Goal: Task Accomplishment & Management: Complete application form

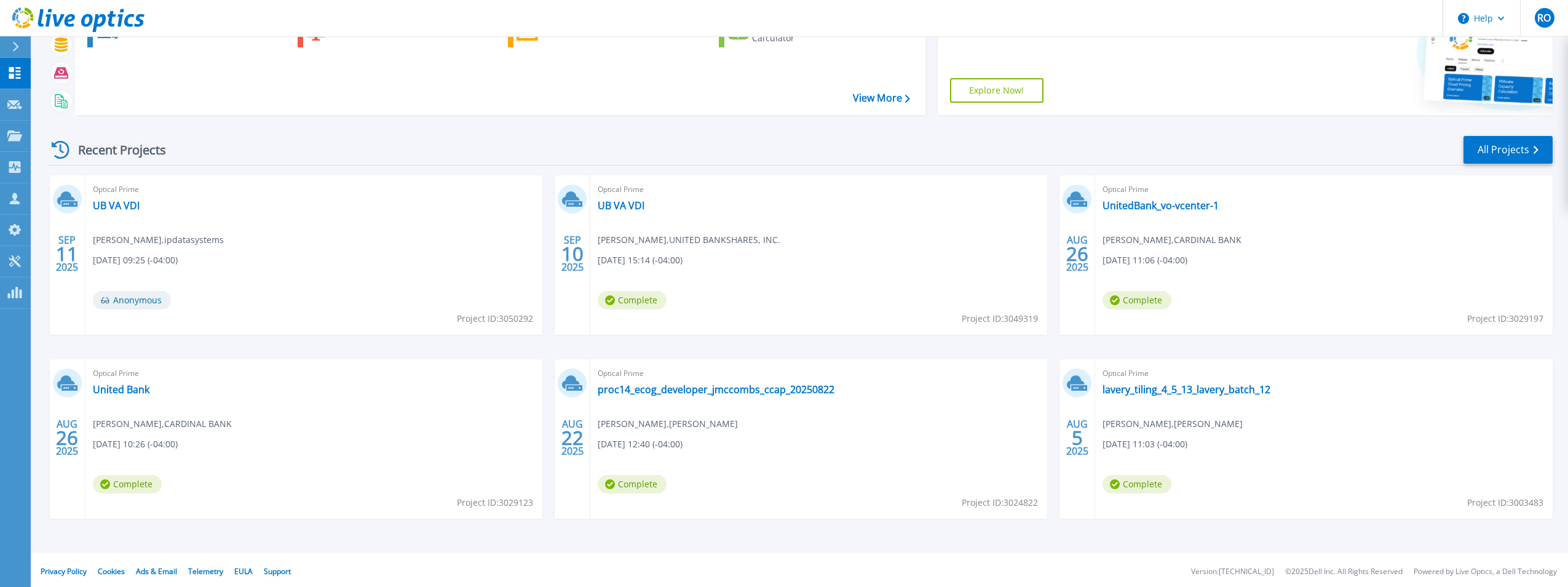
scroll to position [95, 0]
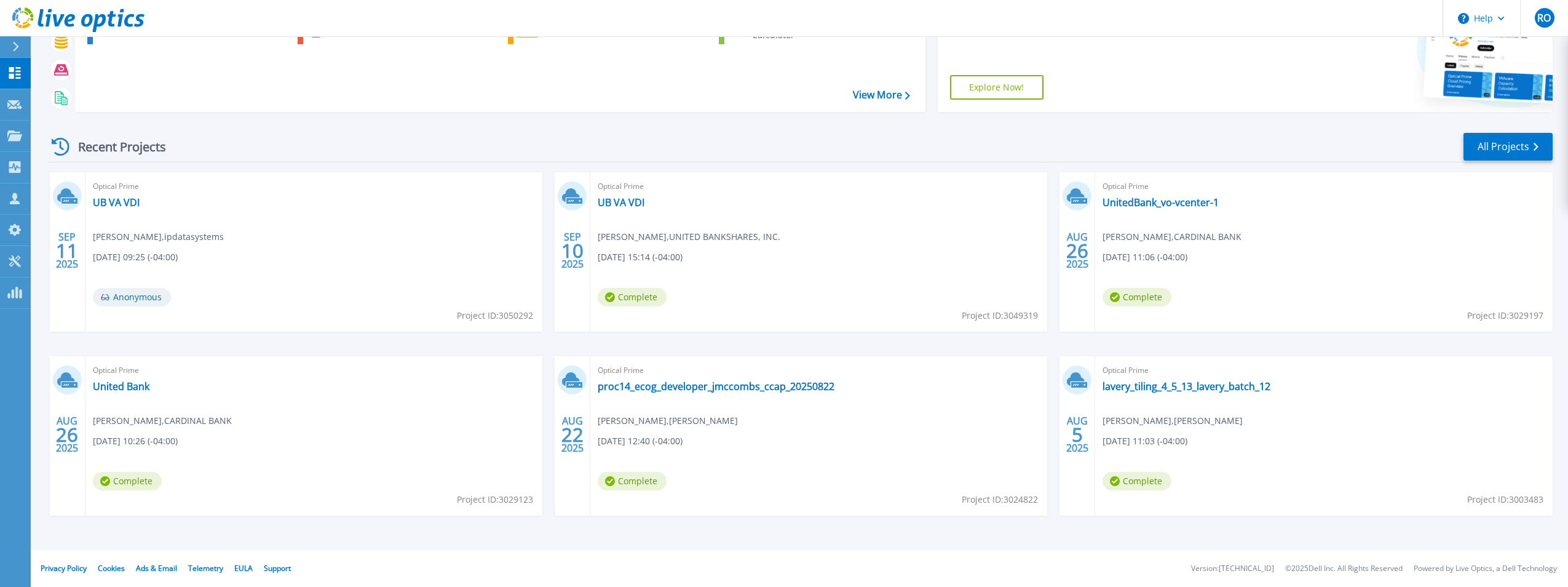
click at [19, 15] on icon at bounding box center [78, 19] width 132 height 25
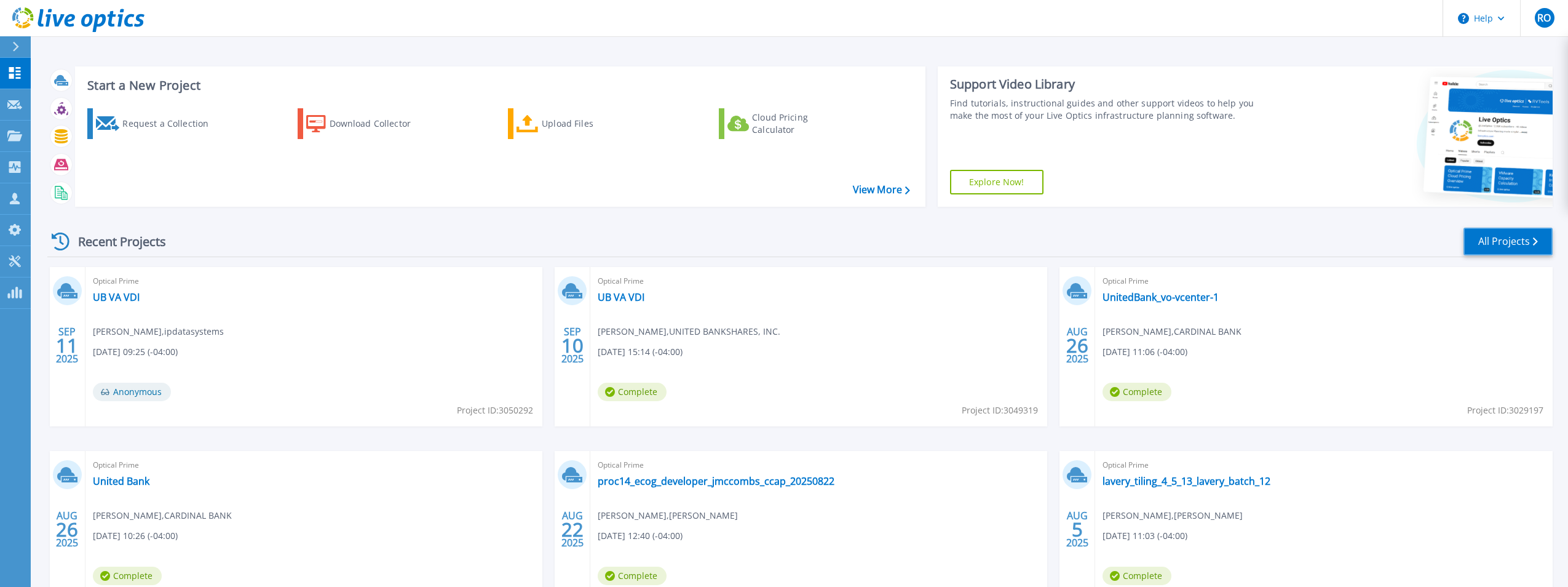
click at [1495, 242] on link "All Projects" at bounding box center [1508, 241] width 89 height 28
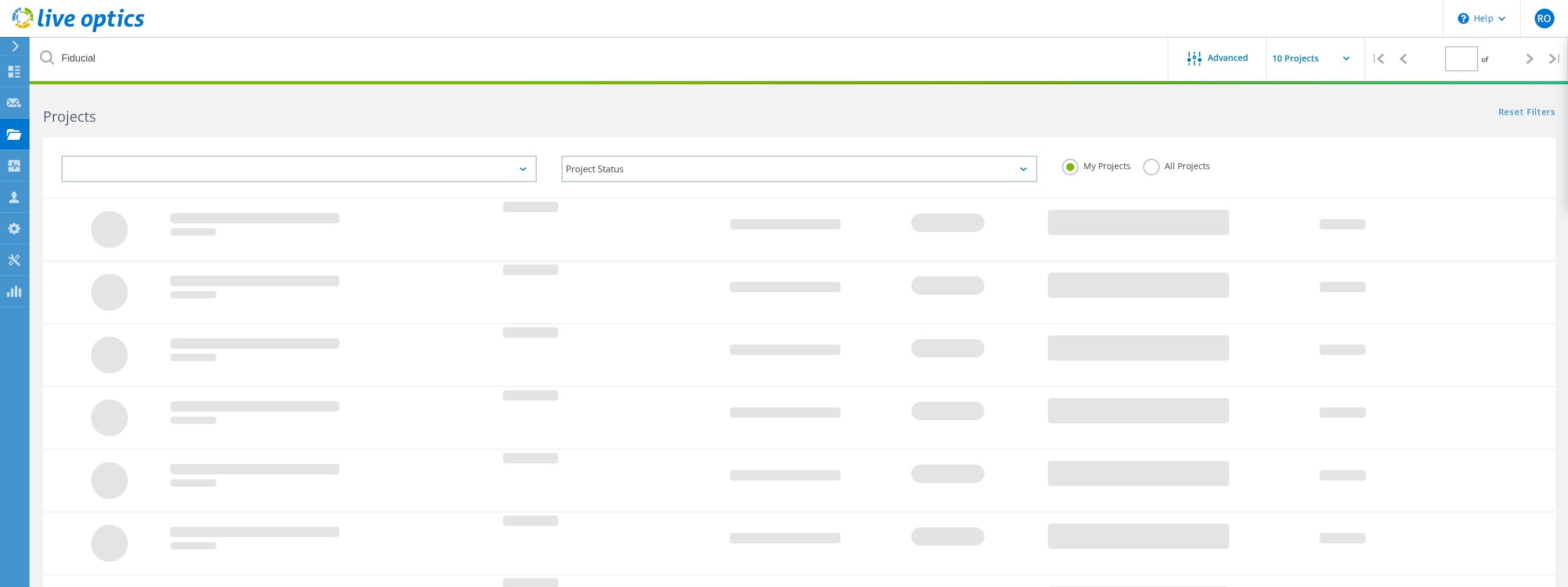
type input "1"
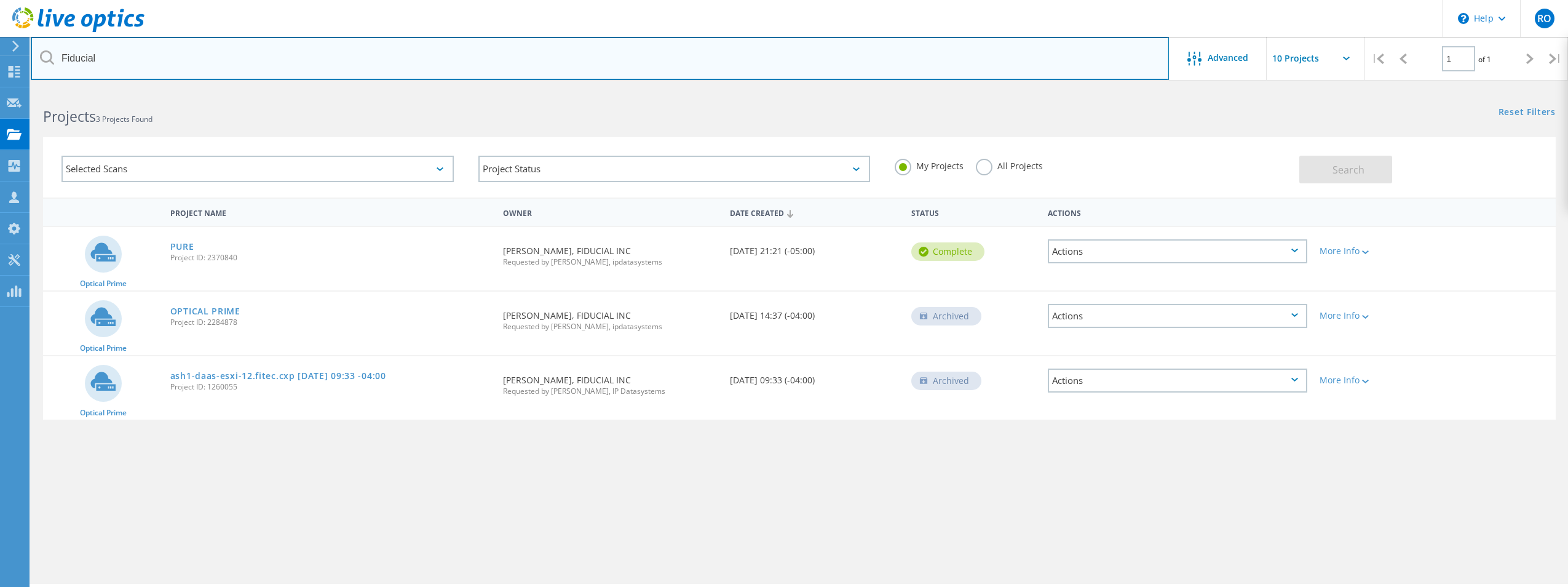
click at [107, 64] on input "Fiducial" at bounding box center [600, 58] width 1138 height 43
drag, startPoint x: 156, startPoint y: 55, endPoint x: 19, endPoint y: 54, distance: 137.0
click at [19, 89] on div "\n Help Explore Helpful Articles Contact Support RO Partner Team Member Robert …" at bounding box center [784, 355] width 1568 height 532
drag, startPoint x: 108, startPoint y: 62, endPoint x: 51, endPoint y: 62, distance: 57.0
click at [51, 62] on div "Fiducial" at bounding box center [600, 58] width 1137 height 43
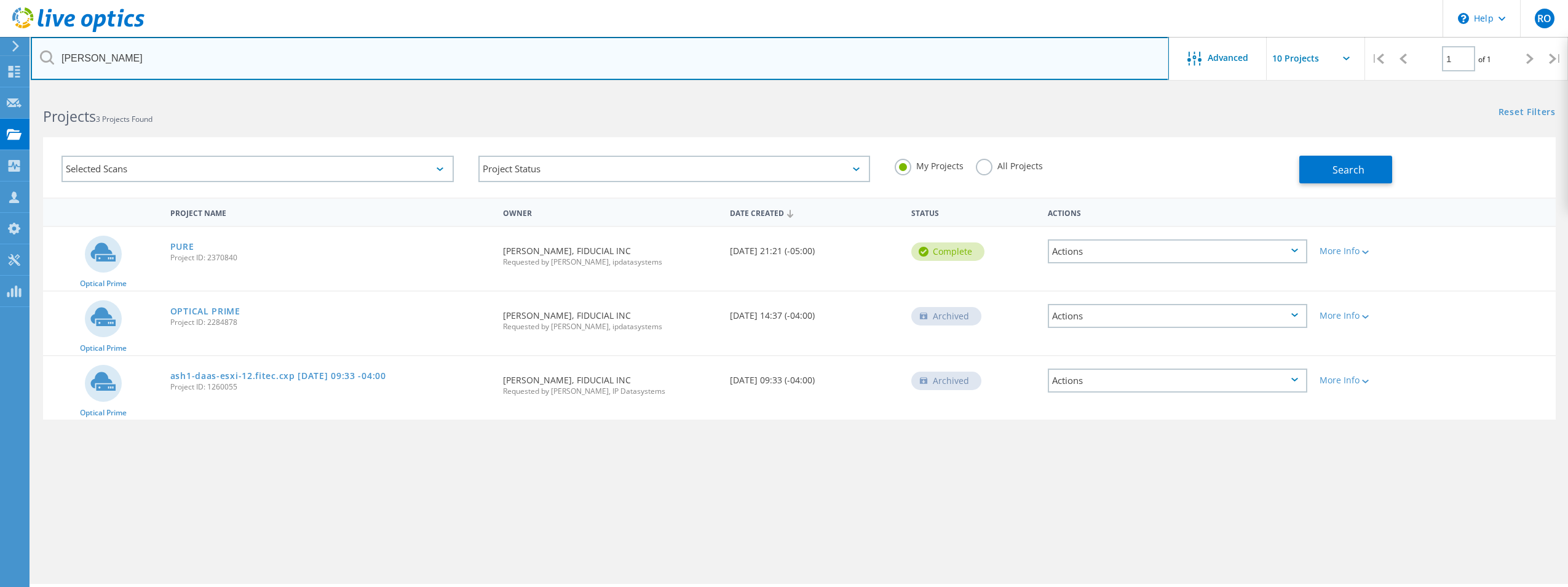
type input "Dewberry"
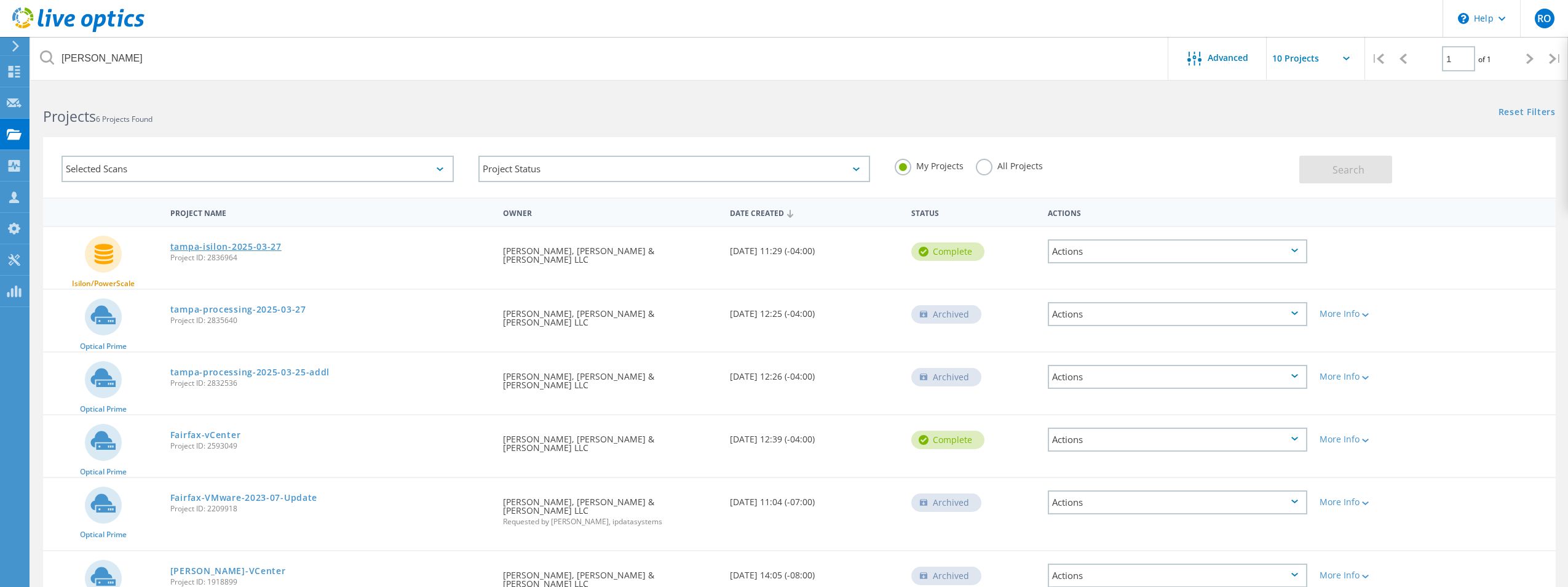
click at [232, 246] on link "tampa-isilon-2025-03-27" at bounding box center [226, 246] width 111 height 8
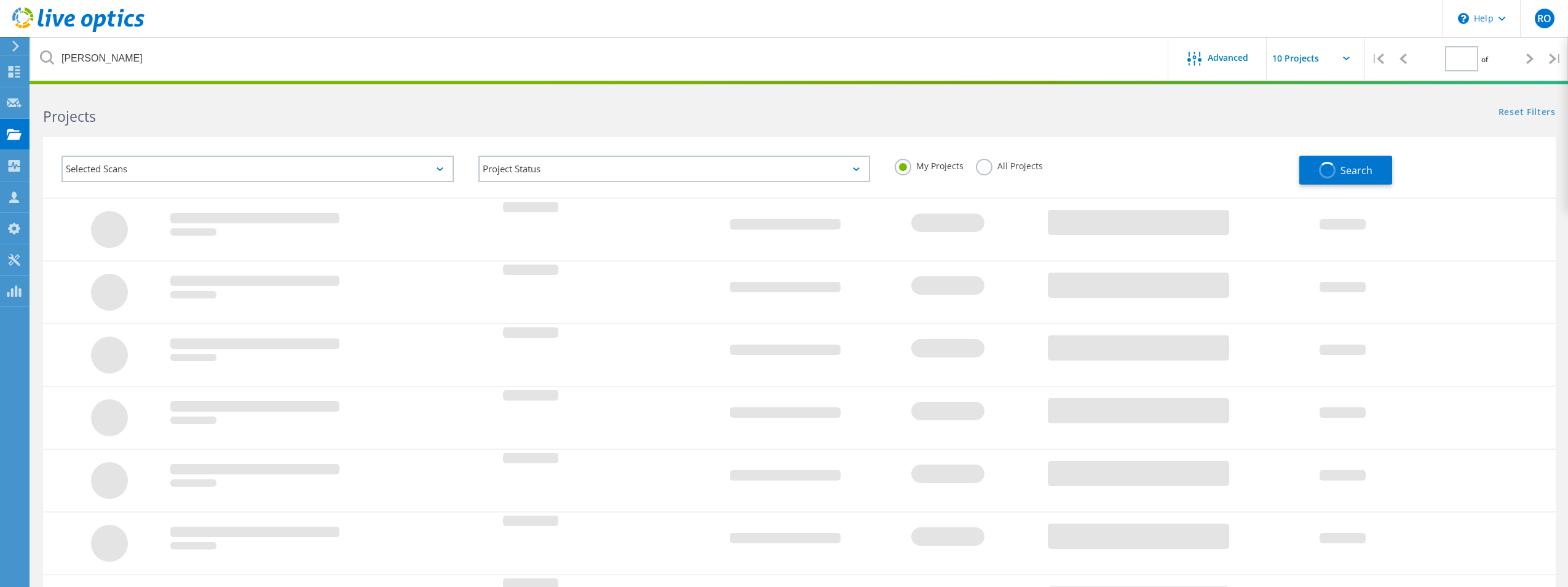
type input "1"
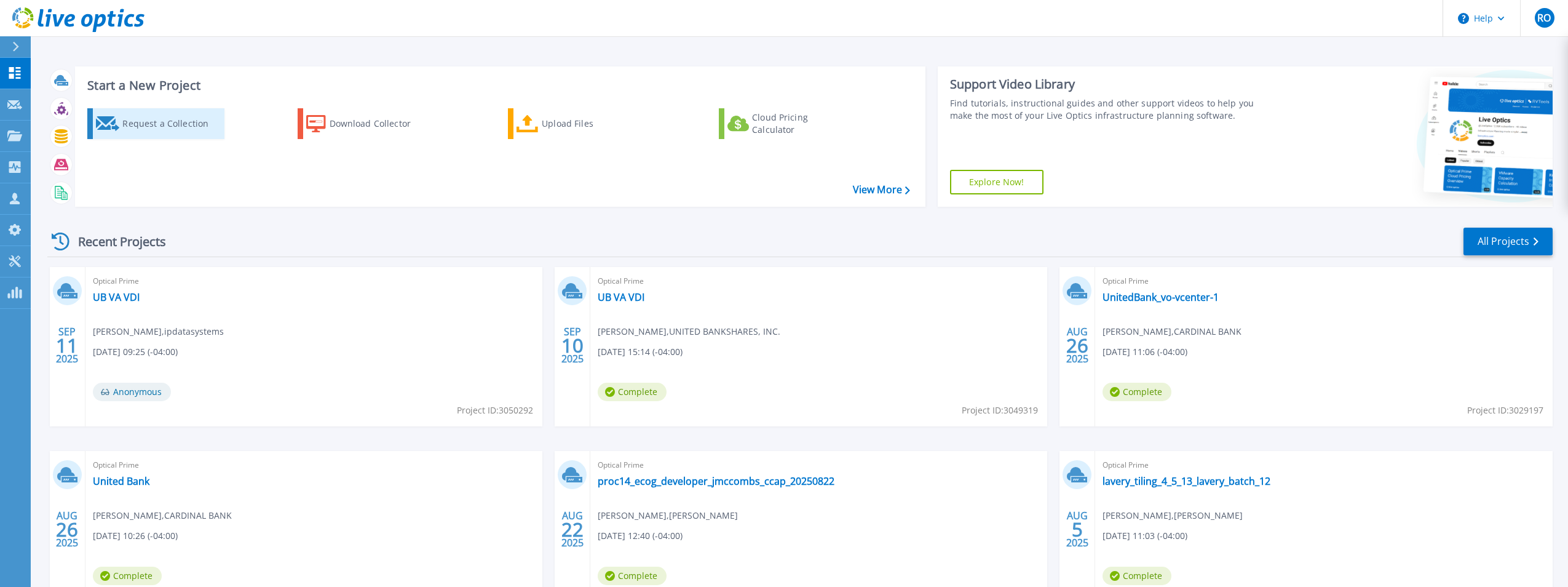
click at [170, 126] on div "Request a Collection" at bounding box center [171, 123] width 98 height 24
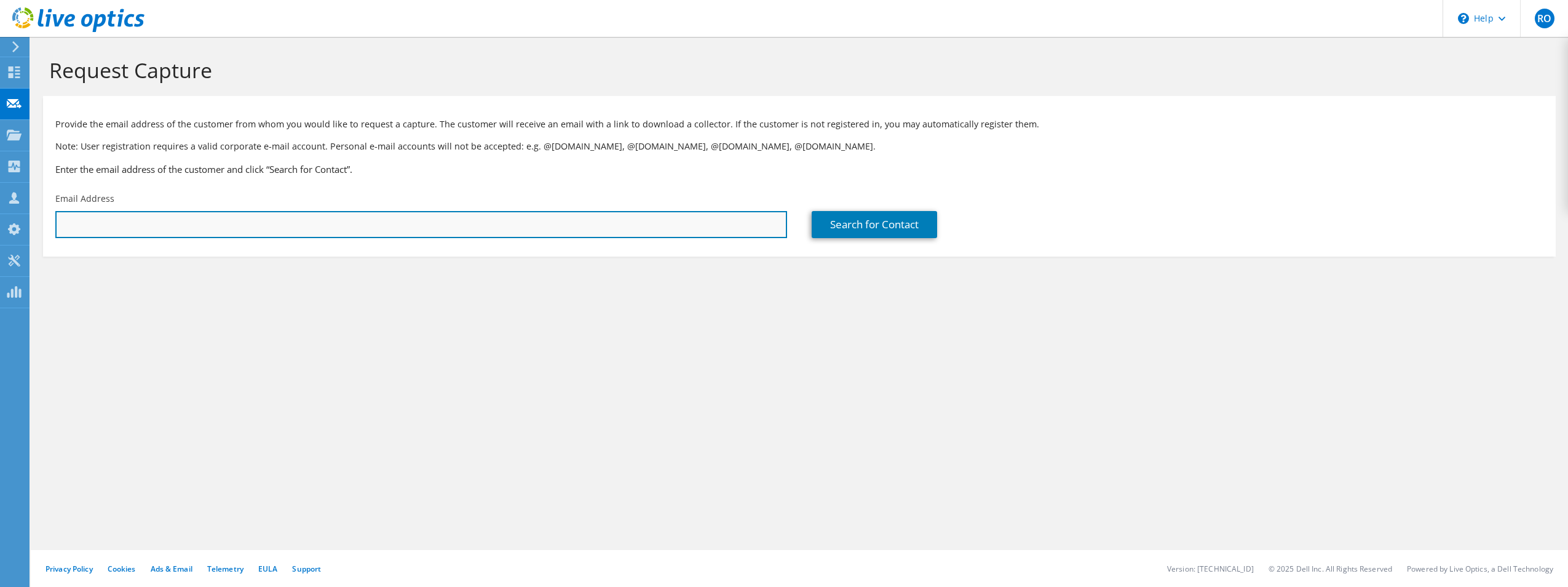
click at [579, 225] on input "text" at bounding box center [421, 224] width 732 height 27
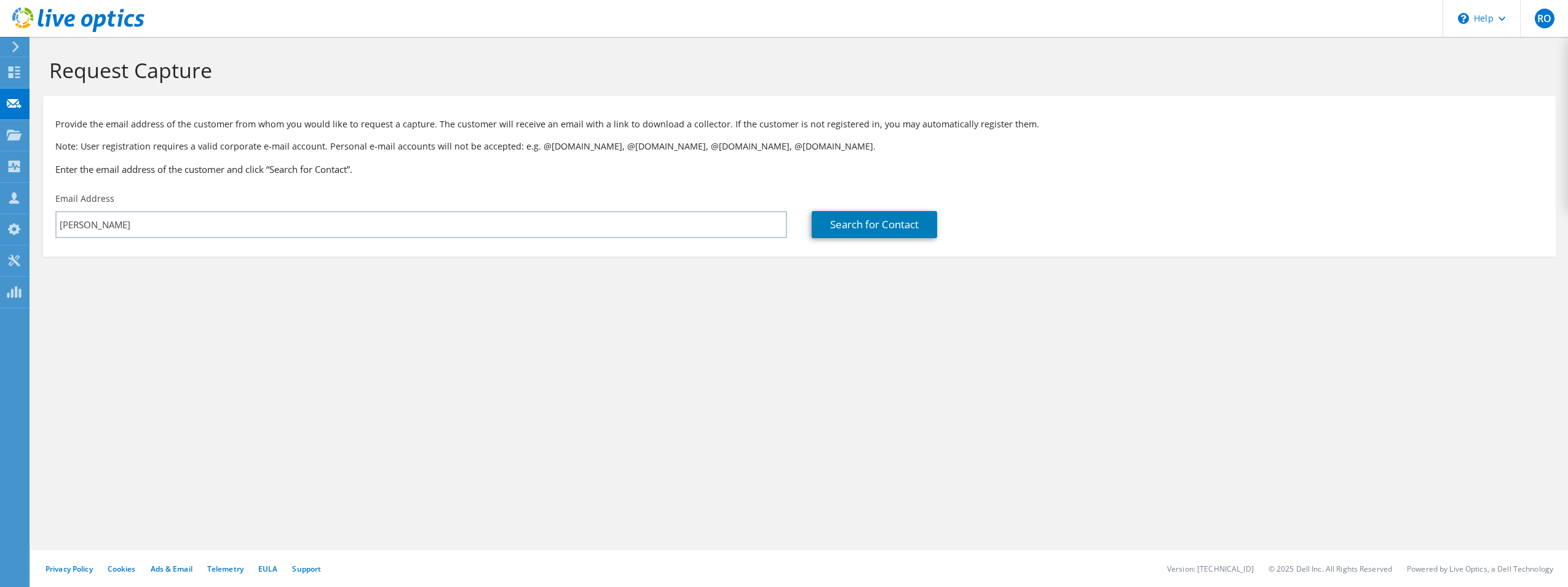
click at [1038, 354] on div "Request Capture Provide the email address of the customer from whom you would l…" at bounding box center [799, 312] width 1537 height 550
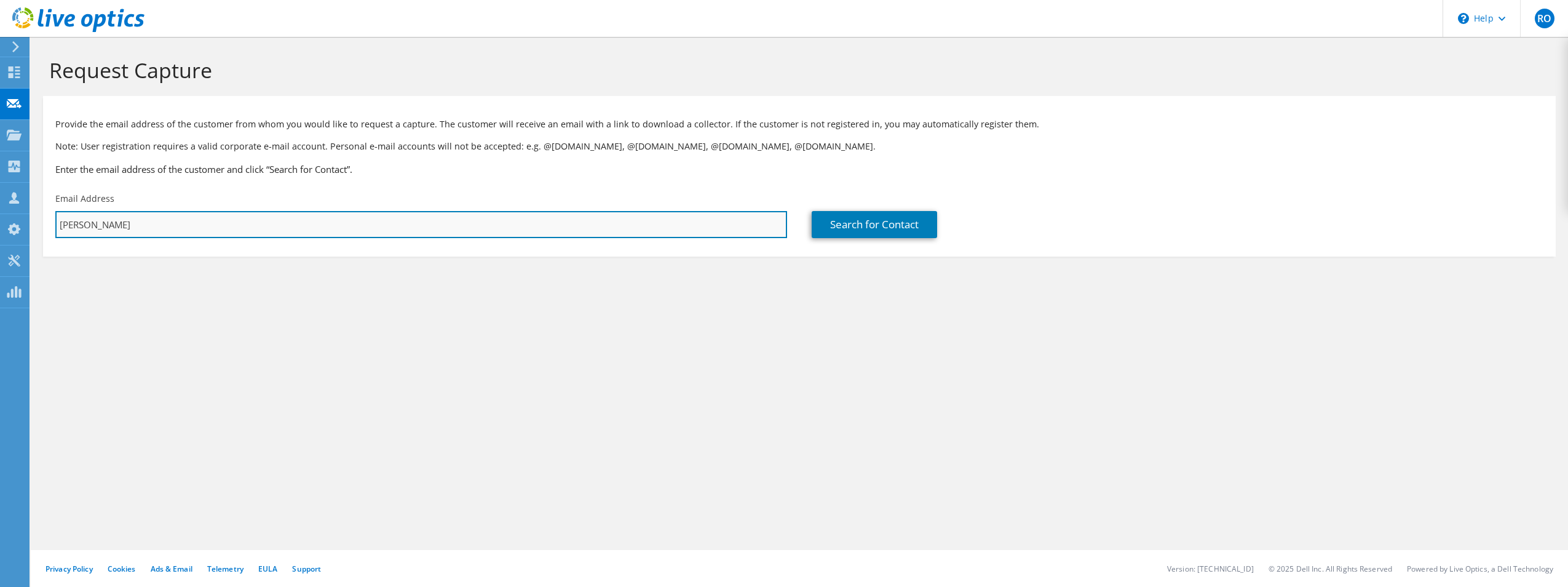
click at [123, 231] on input "keith" at bounding box center [421, 224] width 732 height 27
drag, startPoint x: 156, startPoint y: 232, endPoint x: 22, endPoint y: 213, distance: 135.3
click at [22, 213] on div "RO Partner Team Member Robert Oleyar robert.oleyar@ipdatasystems.com ipdatasyst…" at bounding box center [784, 293] width 1568 height 587
paste input "keith.park@fiducial.com"
type input "keithkeith.park@fiducial.com"
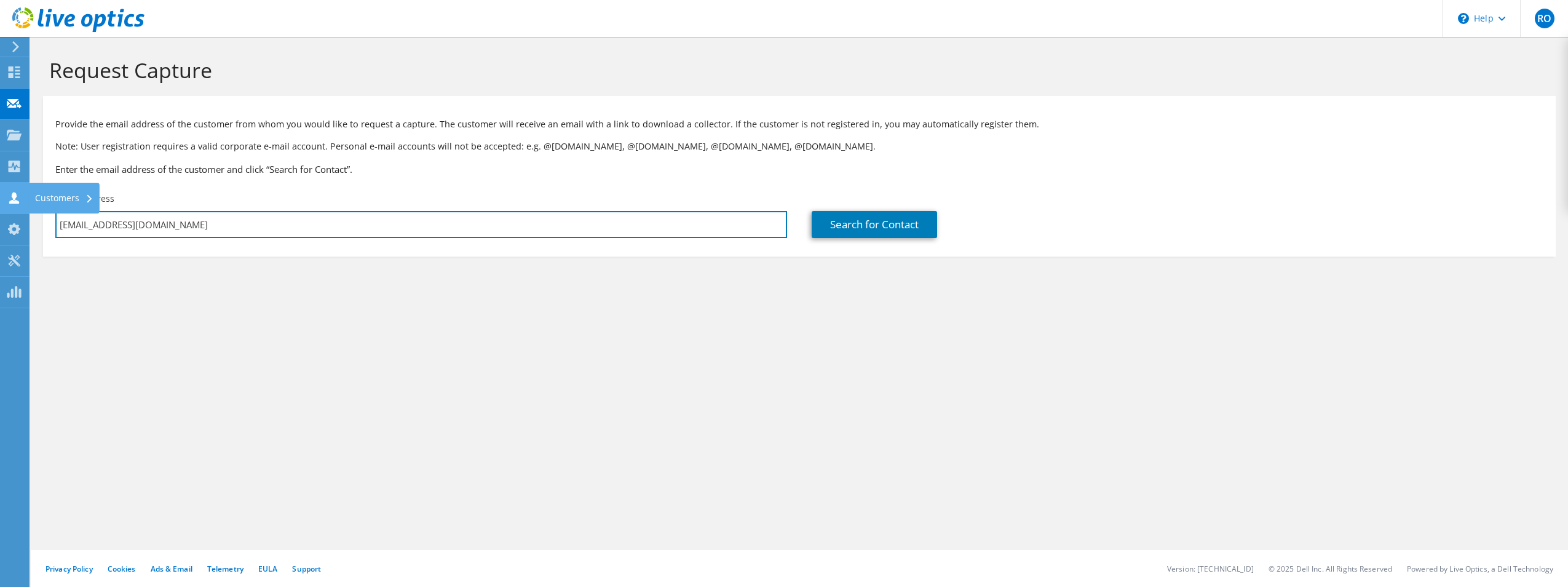
drag, startPoint x: 236, startPoint y: 229, endPoint x: 0, endPoint y: 213, distance: 236.5
click at [0, 213] on div "RO Partner Team Member Robert Oleyar robert.oleyar@ipdatasystems.com ipdatasyst…" at bounding box center [784, 293] width 1568 height 587
click at [228, 228] on input "keithkeith.park@fiducial.com" at bounding box center [421, 224] width 732 height 27
drag, startPoint x: 231, startPoint y: 228, endPoint x: 58, endPoint y: 216, distance: 173.4
click at [58, 216] on input "keithkeith.park@fiducial.com" at bounding box center [421, 224] width 732 height 27
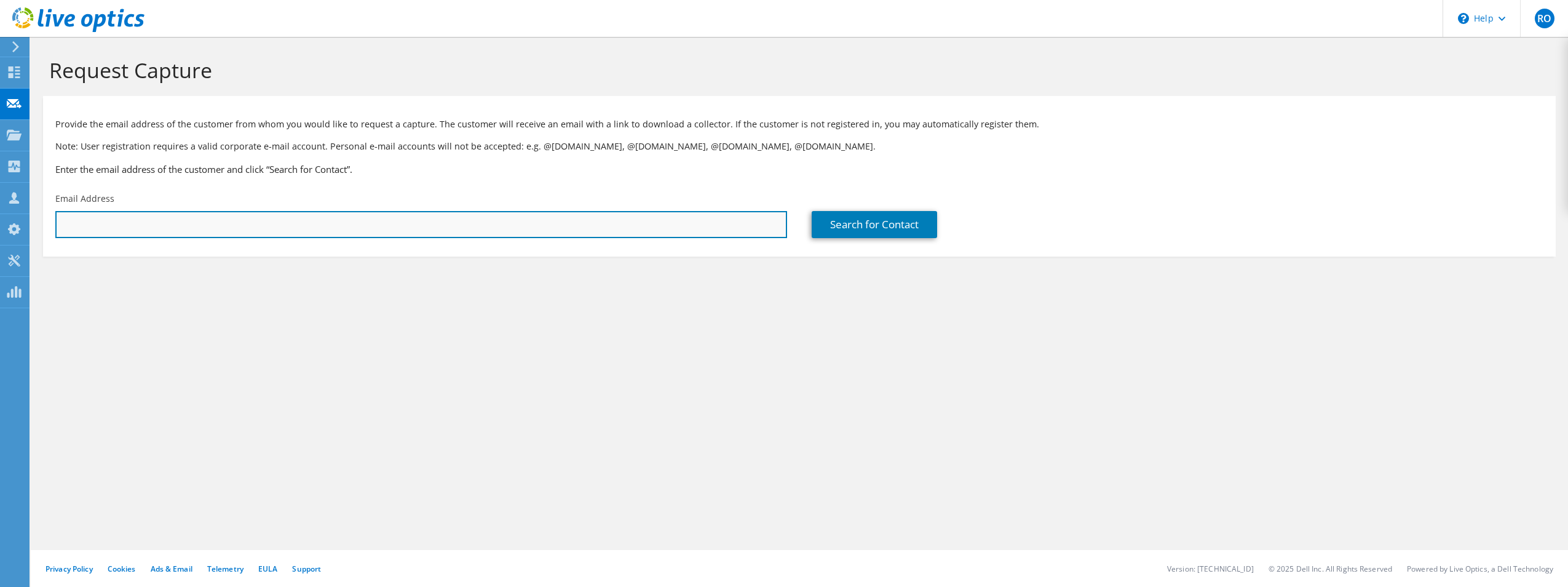
paste input "keith.park@fiducial.com"
type input "keith.park@fiducial.com"
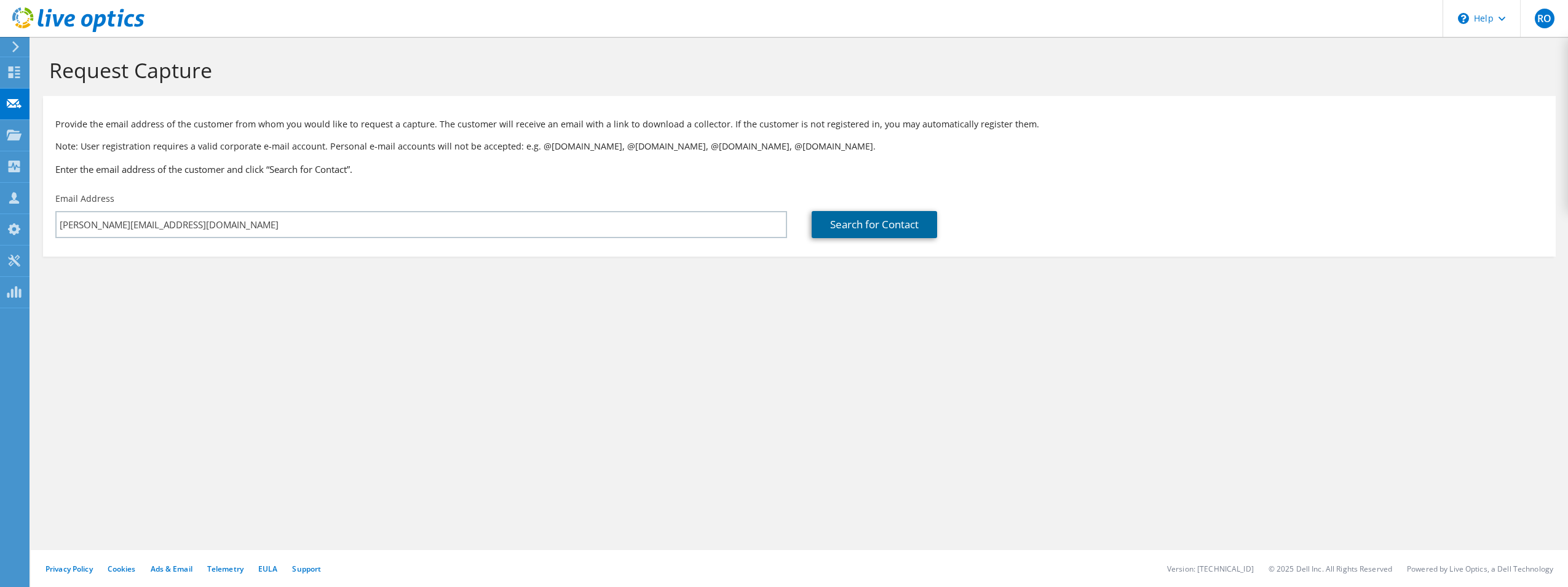
click at [855, 221] on link "Search for Contact" at bounding box center [874, 224] width 125 height 27
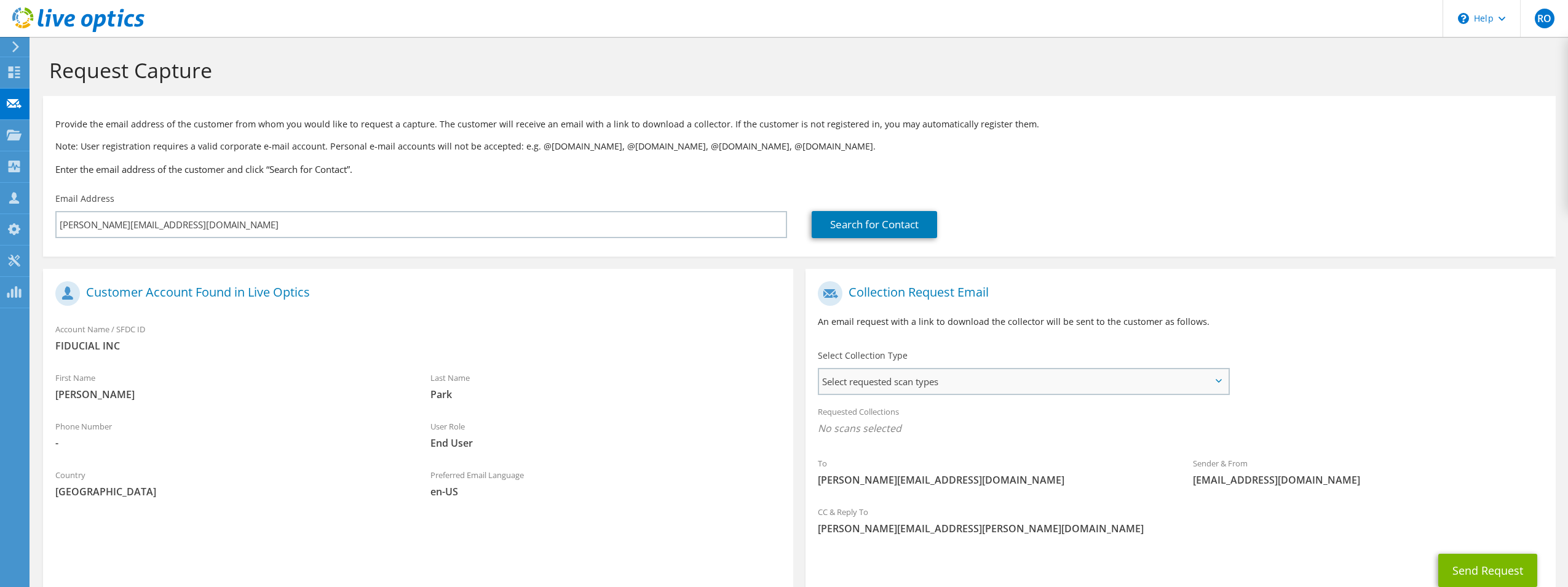
click at [915, 383] on span "Select requested scan types" at bounding box center [1024, 381] width 409 height 24
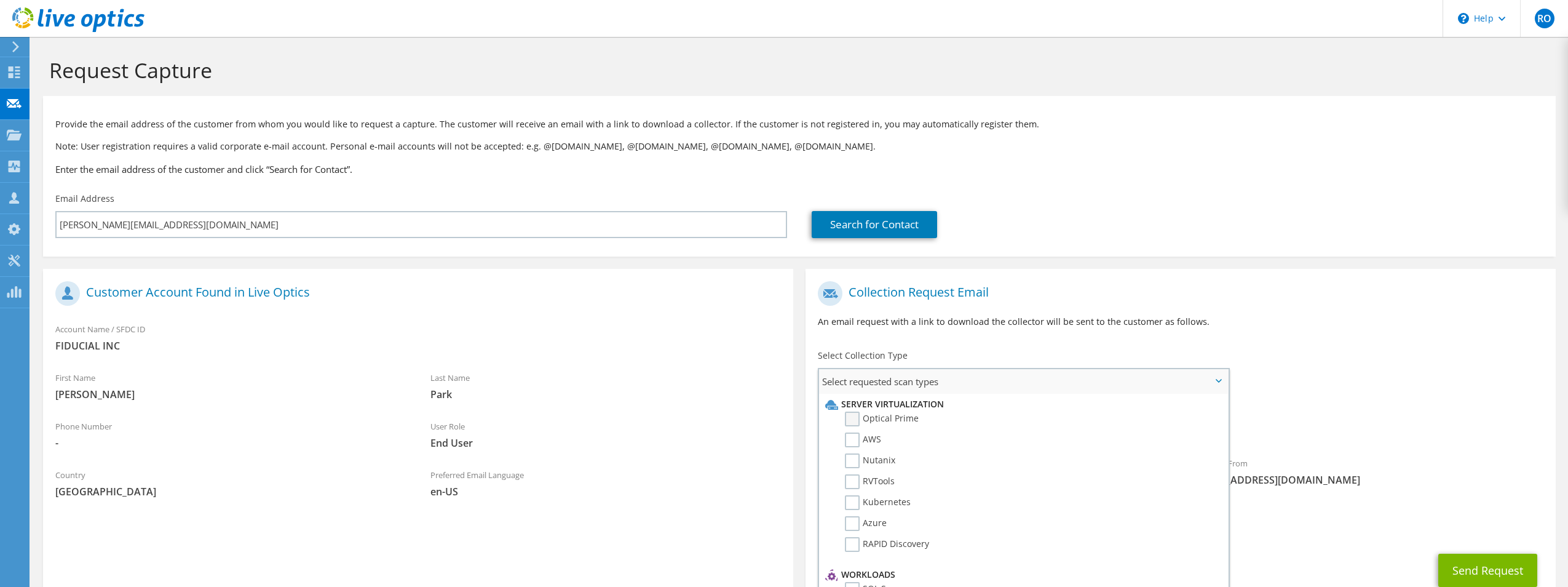
click at [847, 419] on label "Optical Prime" at bounding box center [882, 419] width 74 height 15
click at [0, 0] on input "Optical Prime" at bounding box center [0, 0] width 0 height 0
click at [1440, 428] on span "Optical Prime" at bounding box center [1180, 432] width 726 height 21
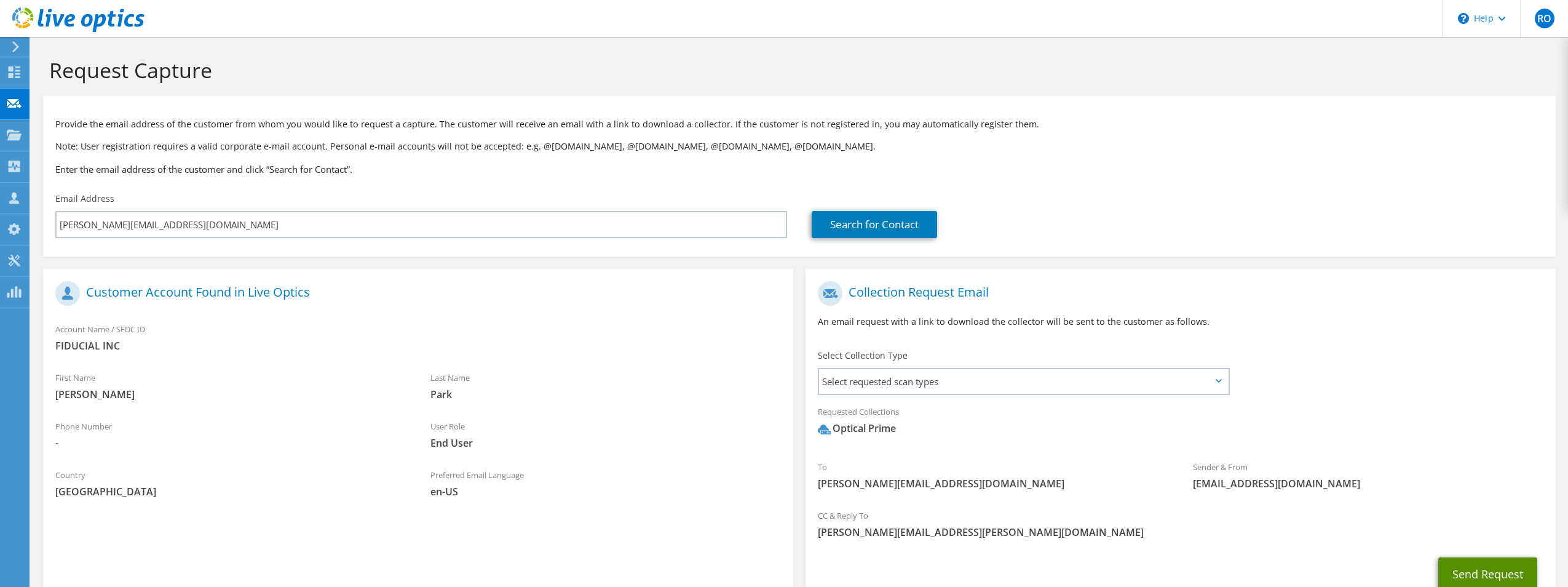
click at [1491, 568] on button "Send Request" at bounding box center [1488, 574] width 99 height 33
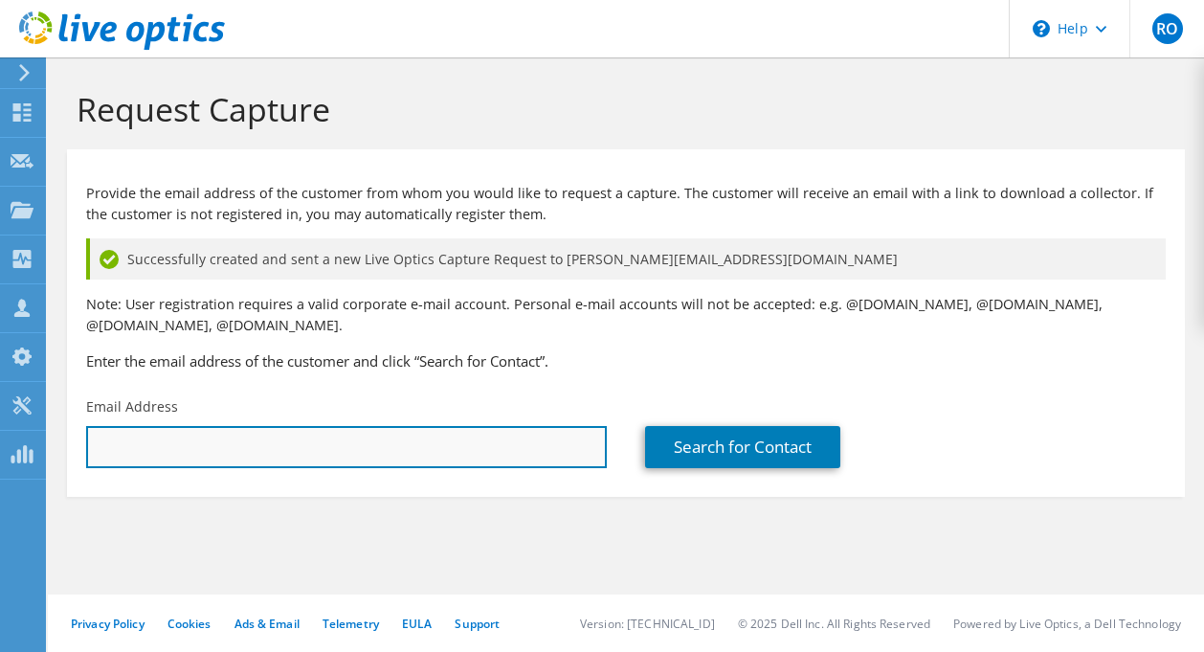
click at [373, 455] on input "text" at bounding box center [346, 447] width 521 height 42
paste input "christopher.collins@ebaengineering.com"
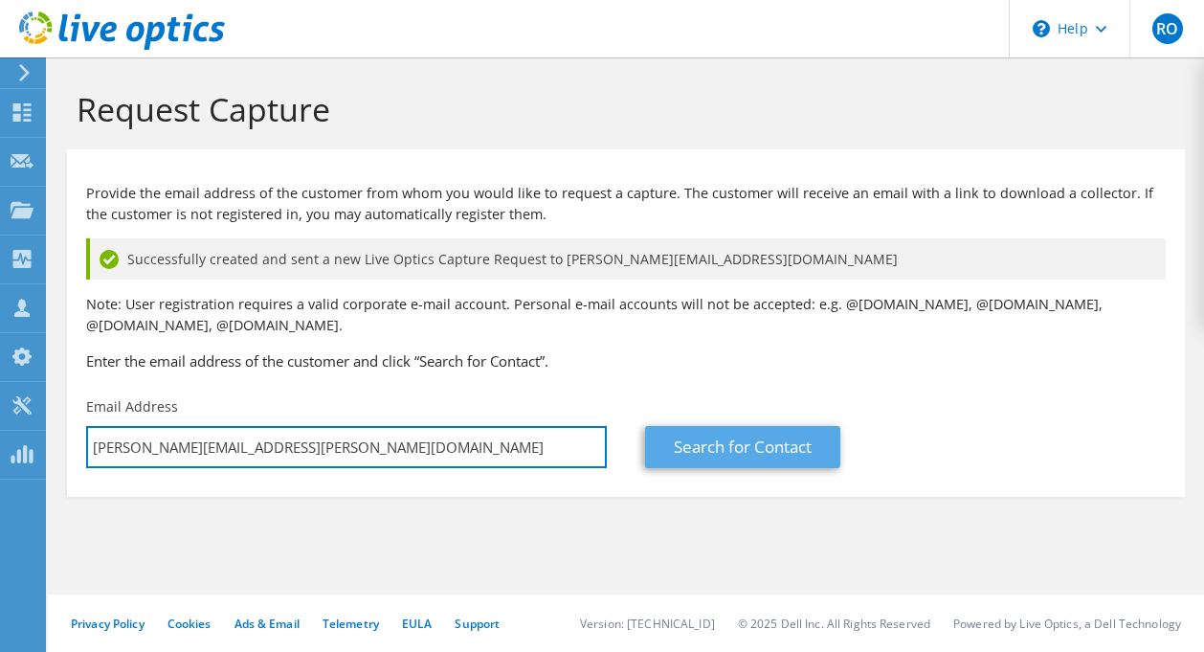
type input "christopher.collins@ebaengineering.com"
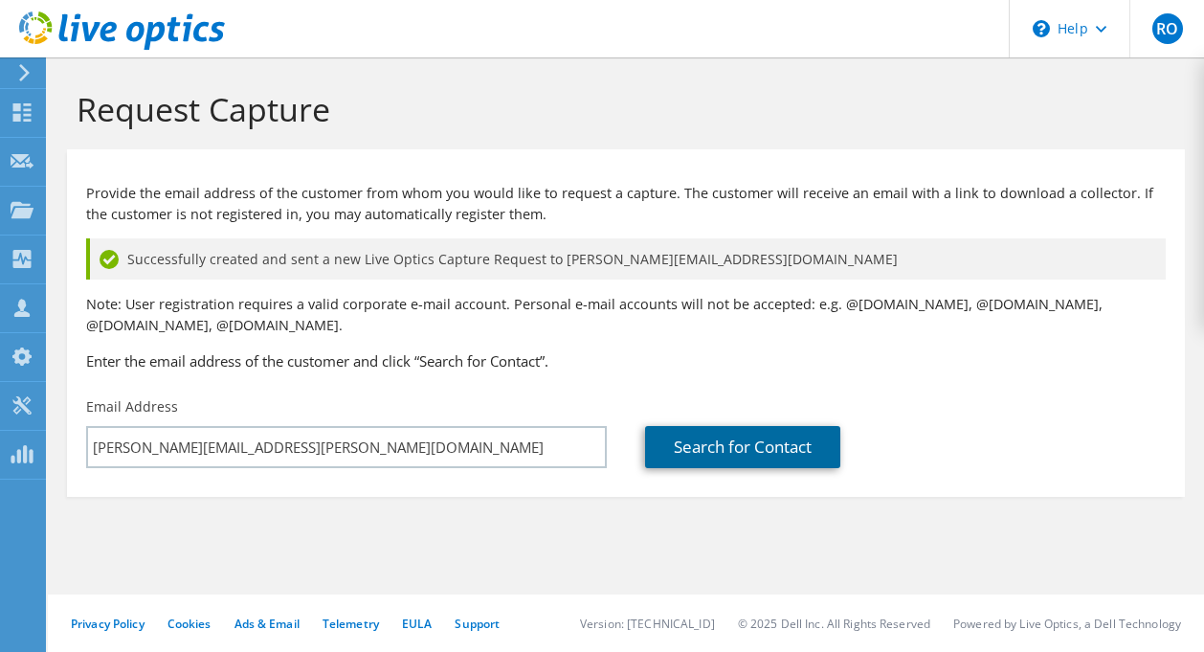
click at [738, 441] on link "Search for Contact" at bounding box center [742, 447] width 195 height 42
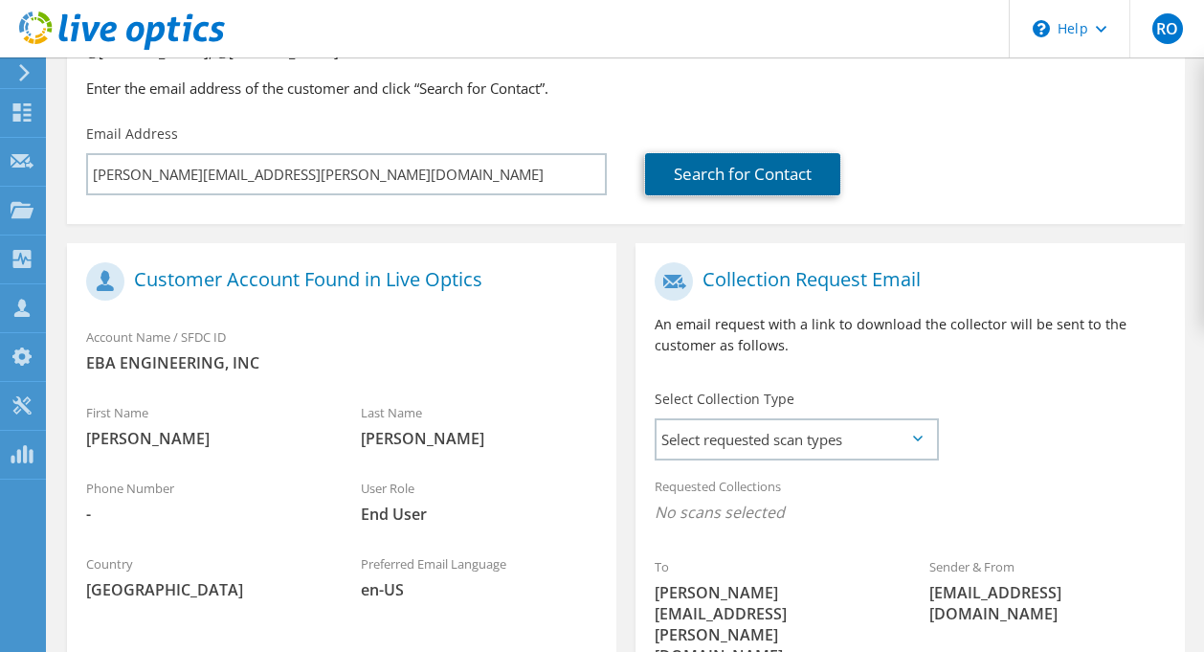
scroll to position [276, 0]
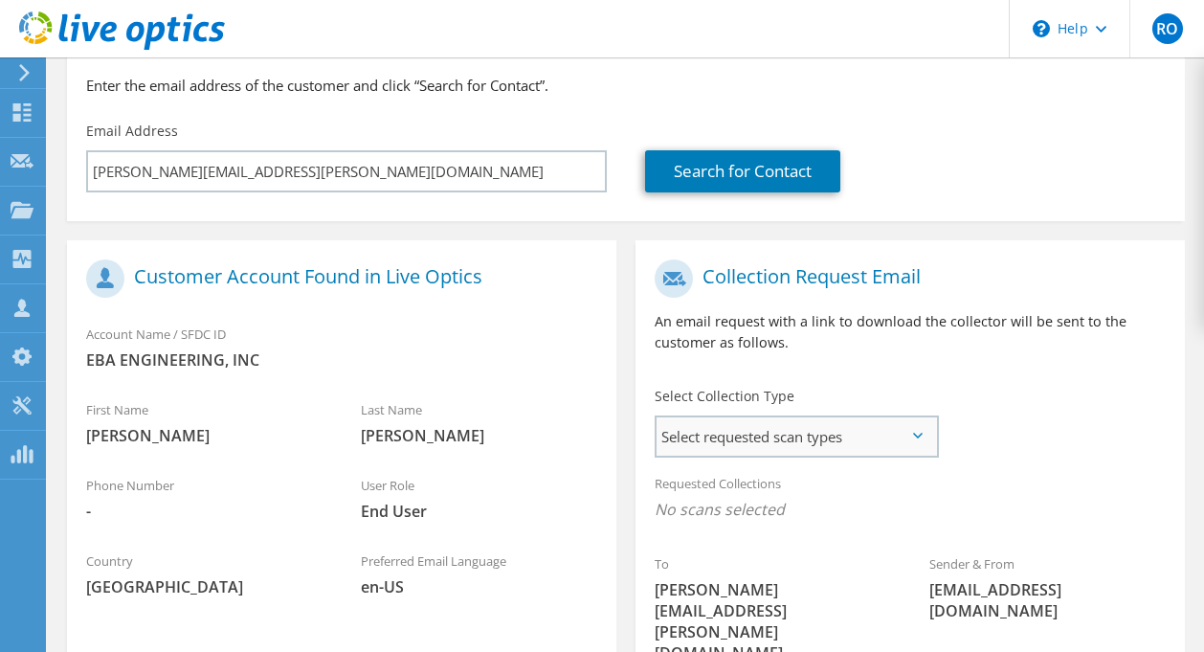
click at [836, 444] on span "Select requested scan types" at bounding box center [795, 436] width 279 height 38
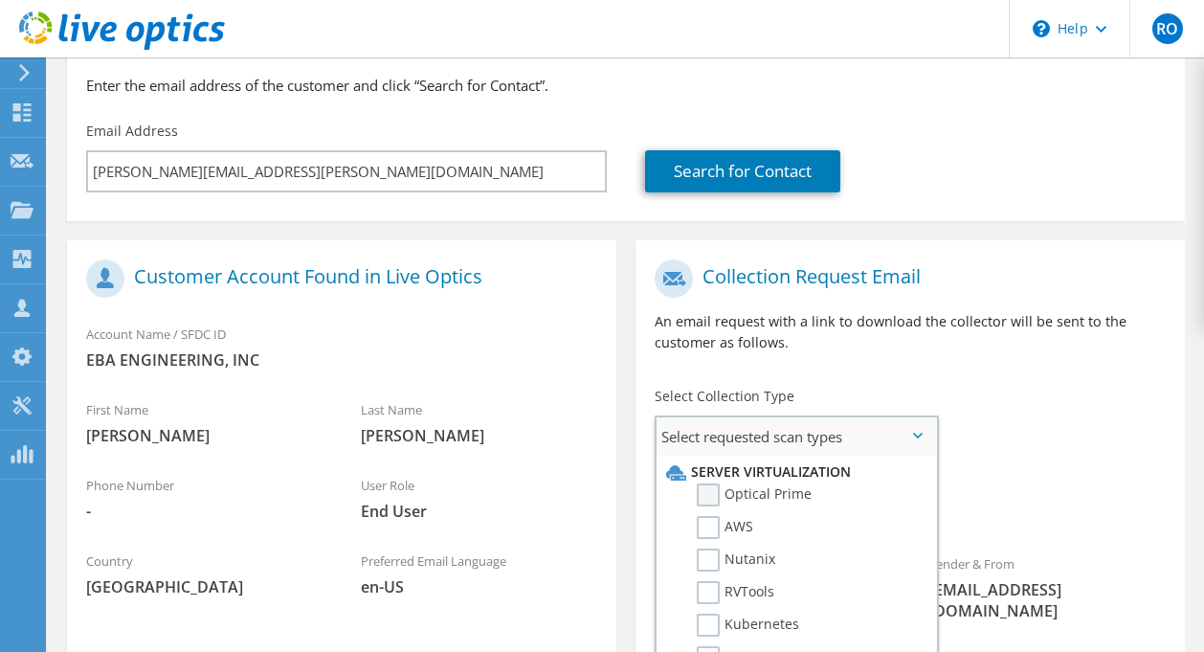
click at [709, 497] on label "Optical Prime" at bounding box center [754, 494] width 115 height 23
click at [0, 0] on input "Optical Prime" at bounding box center [0, 0] width 0 height 0
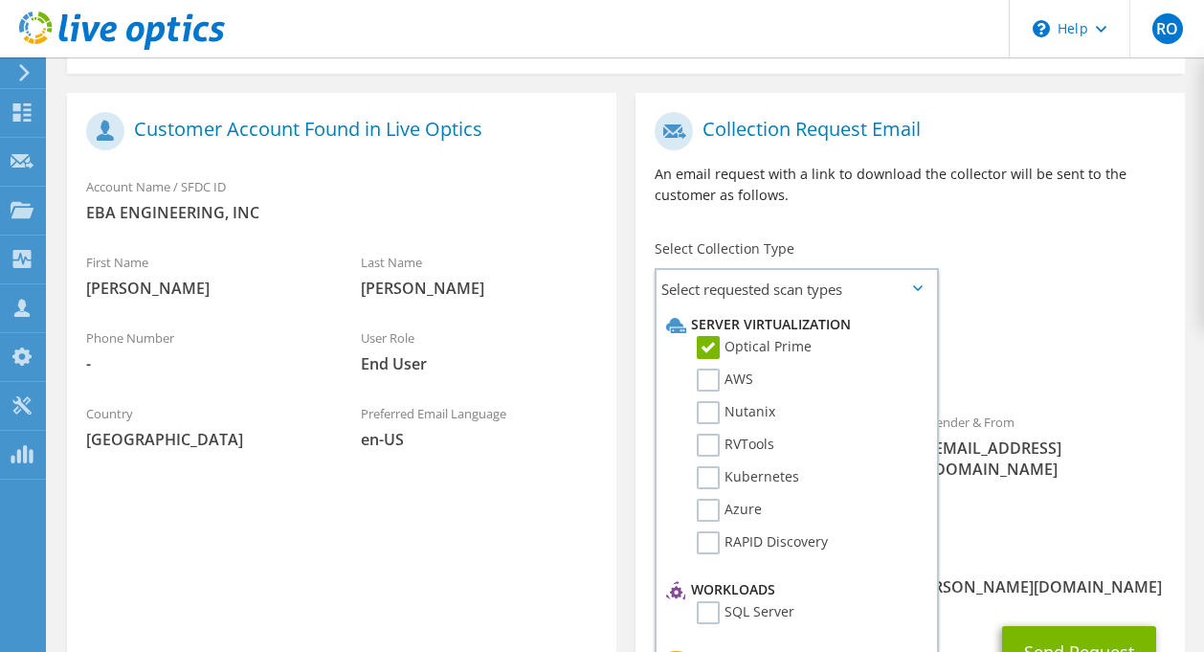
scroll to position [542, 0]
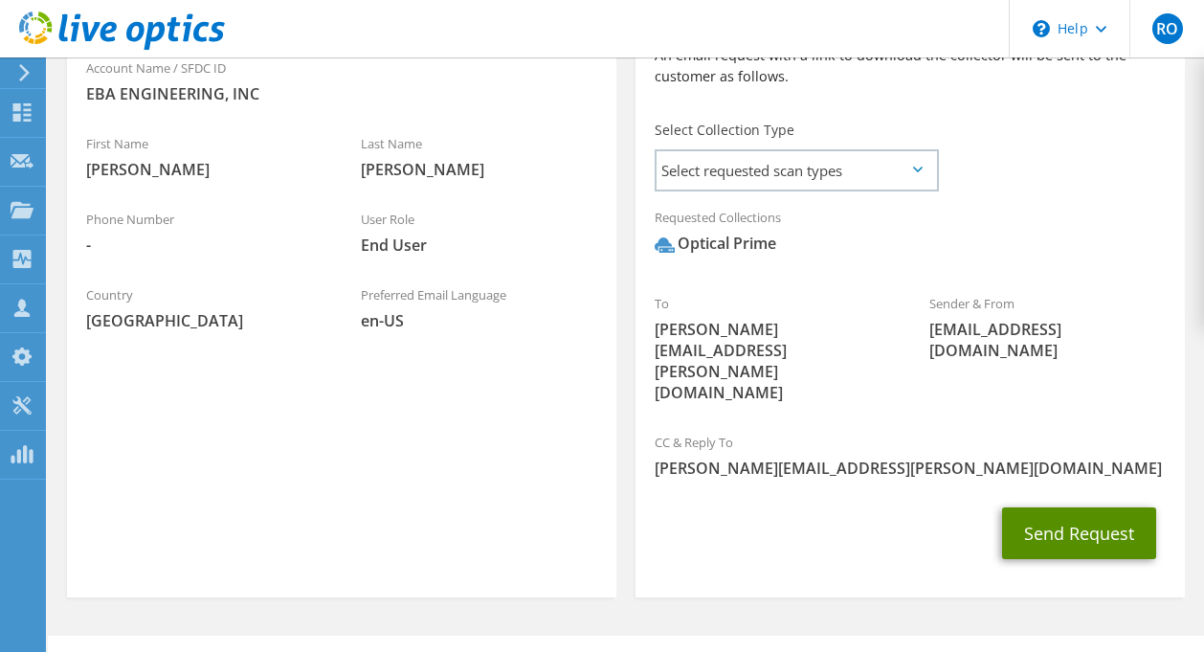
click at [1084, 507] on button "Send Request" at bounding box center [1079, 533] width 154 height 52
